Goal: Navigation & Orientation: Find specific page/section

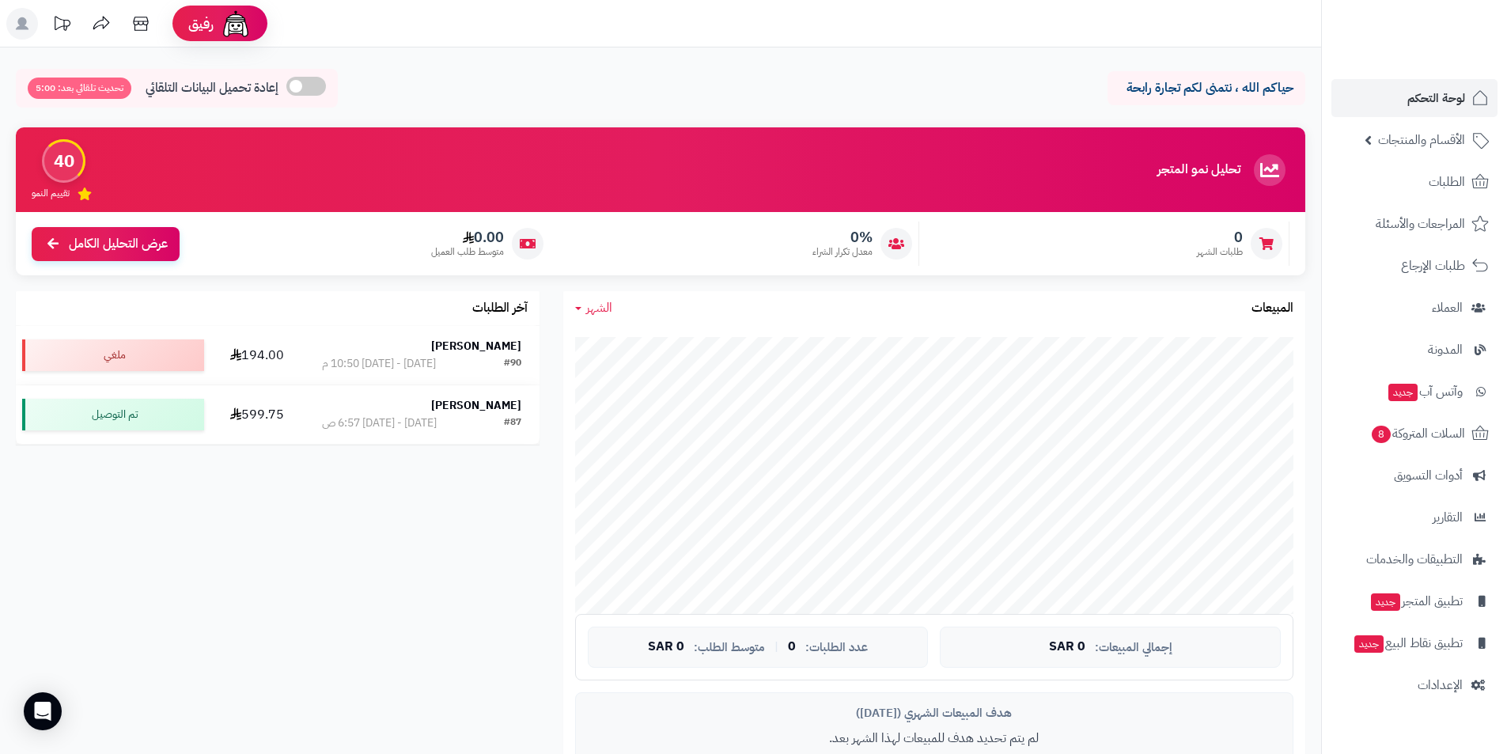
scroll to position [395, 0]
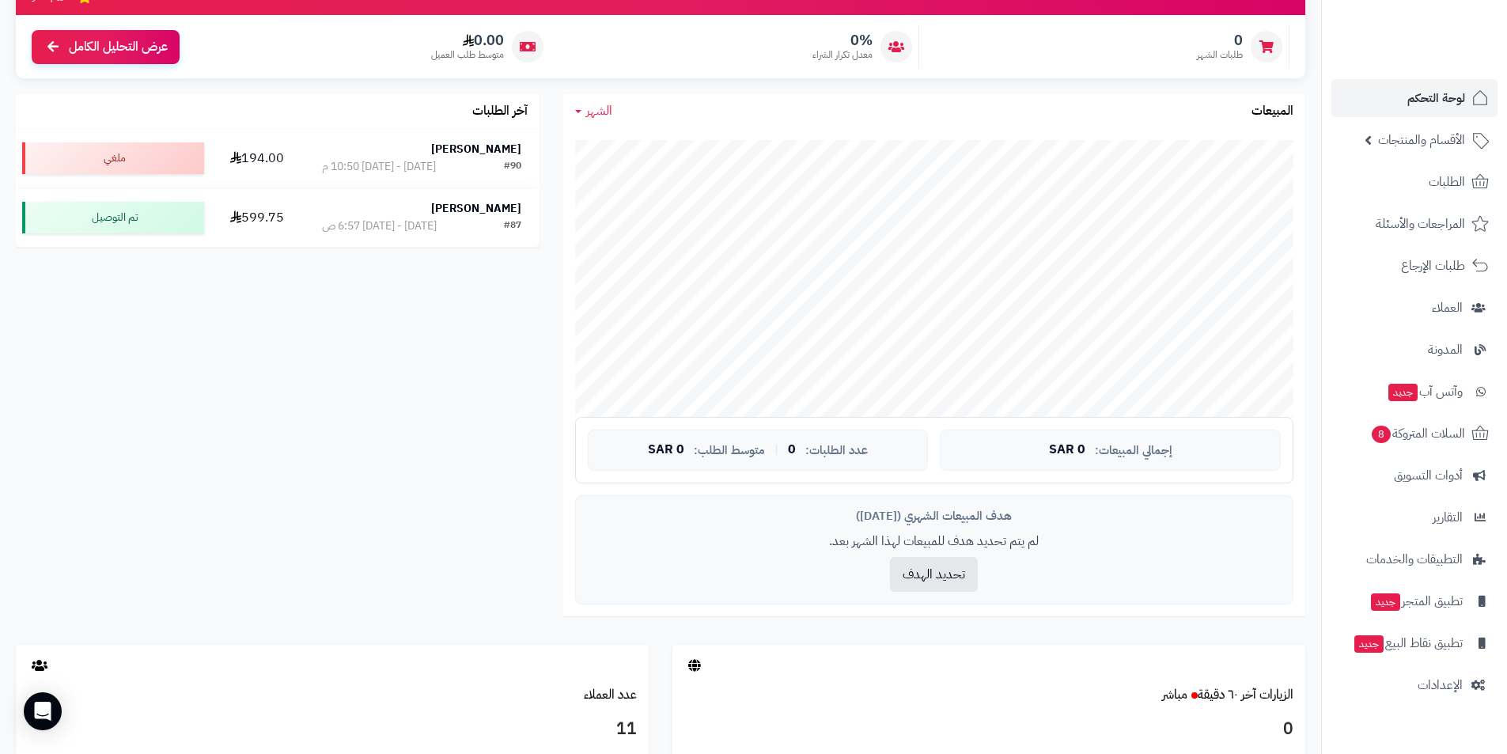
scroll to position [554, 0]
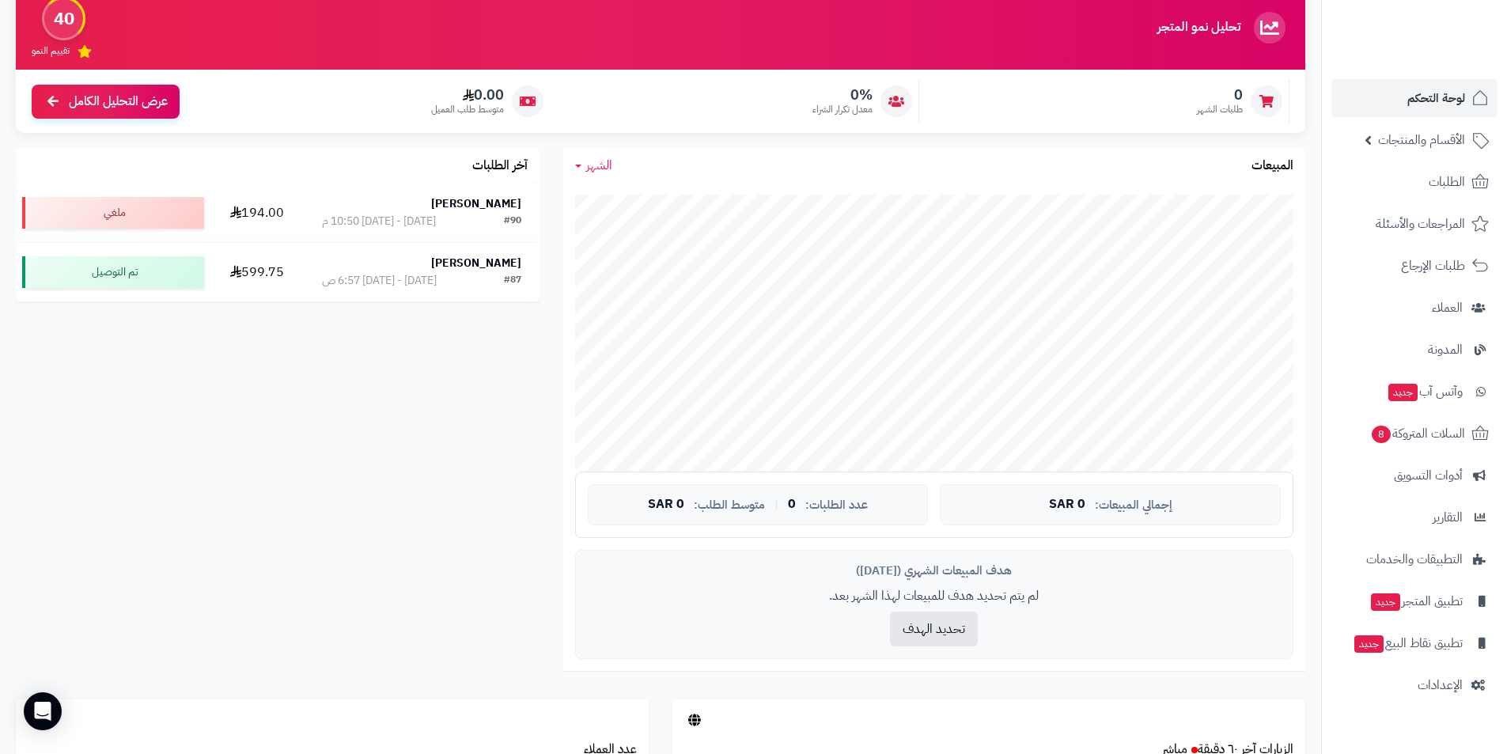
scroll to position [141, 0]
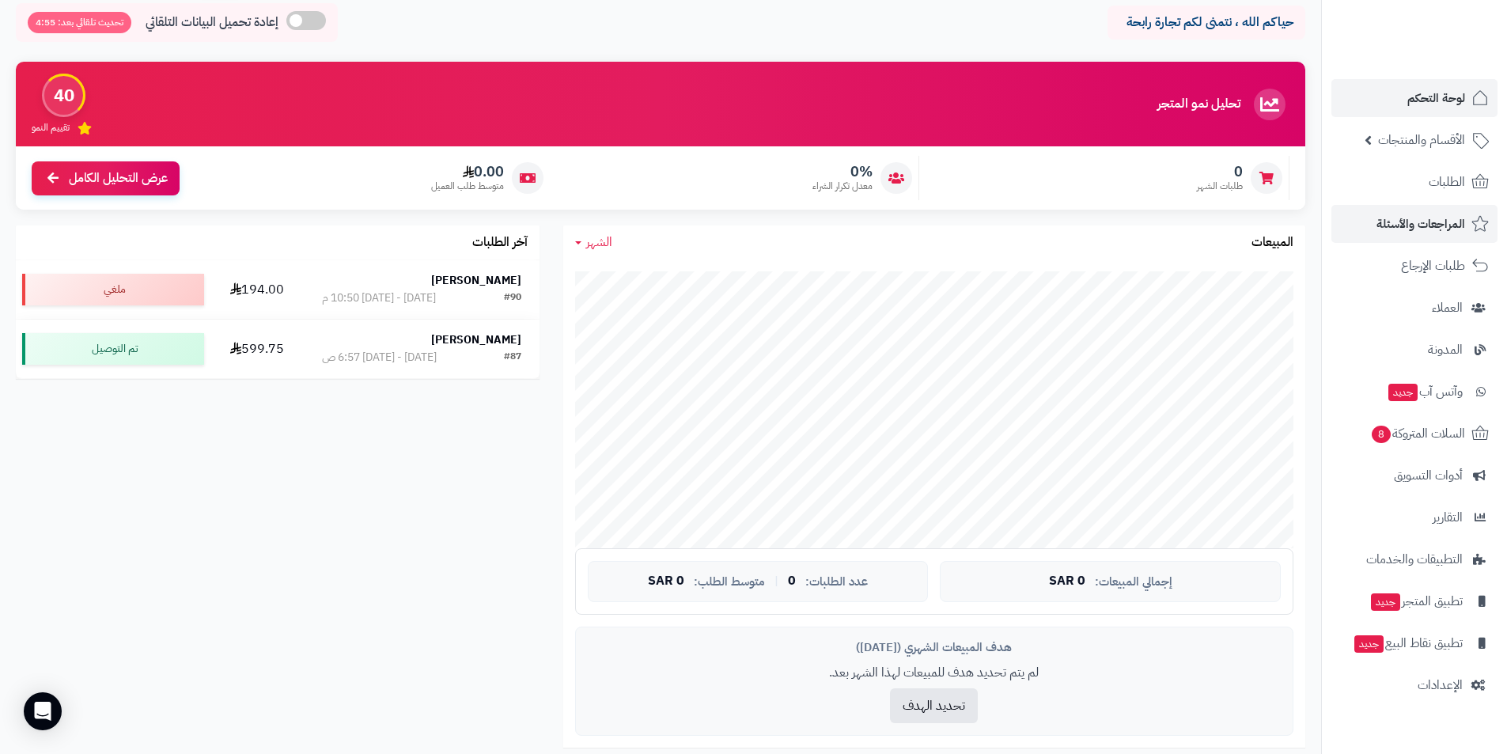
scroll to position [62, 0]
